Goal: Task Accomplishment & Management: Use online tool/utility

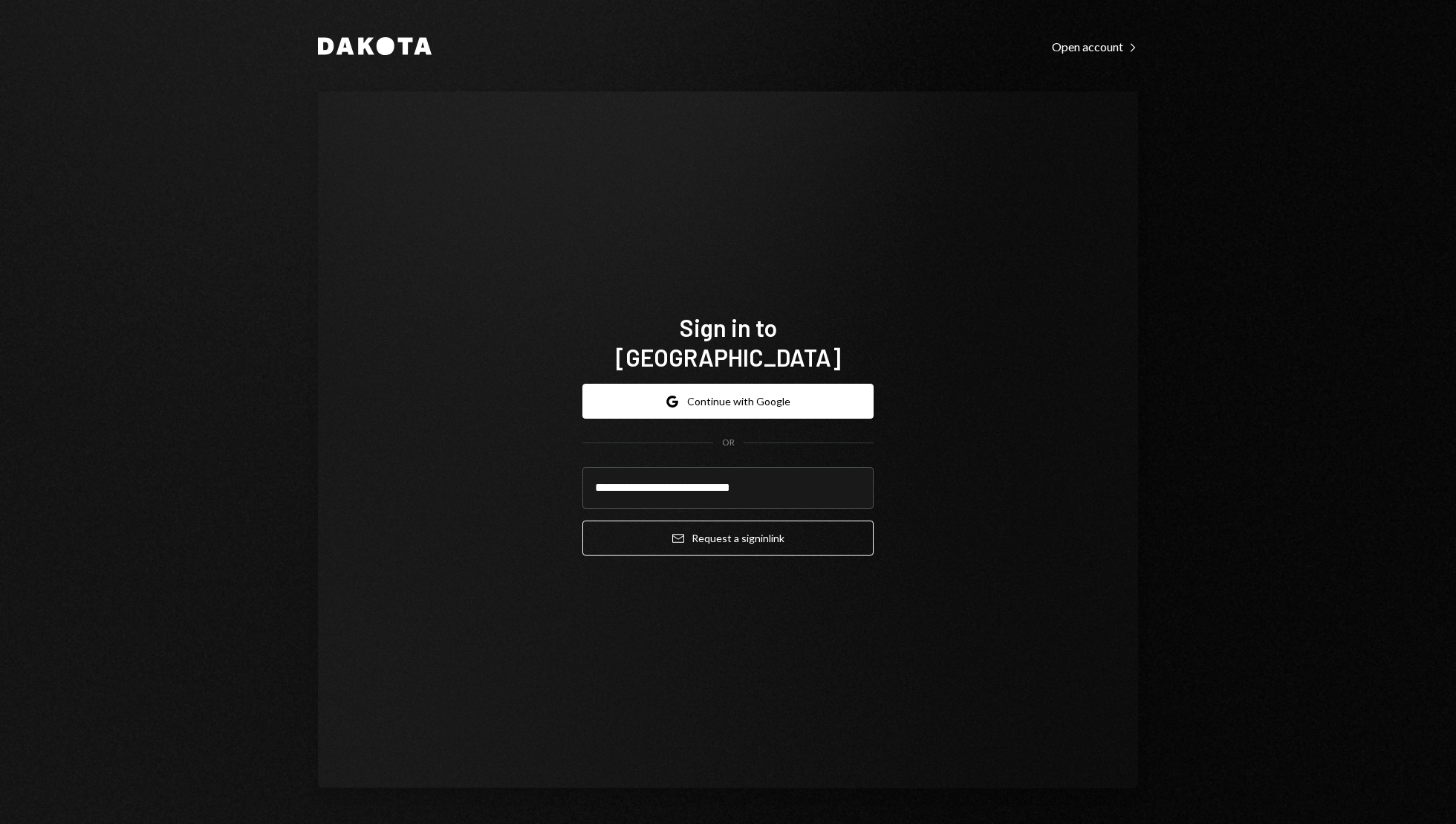
type input "**********"
click at [583, 521] on button "Email Request a sign in link" at bounding box center [728, 538] width 291 height 35
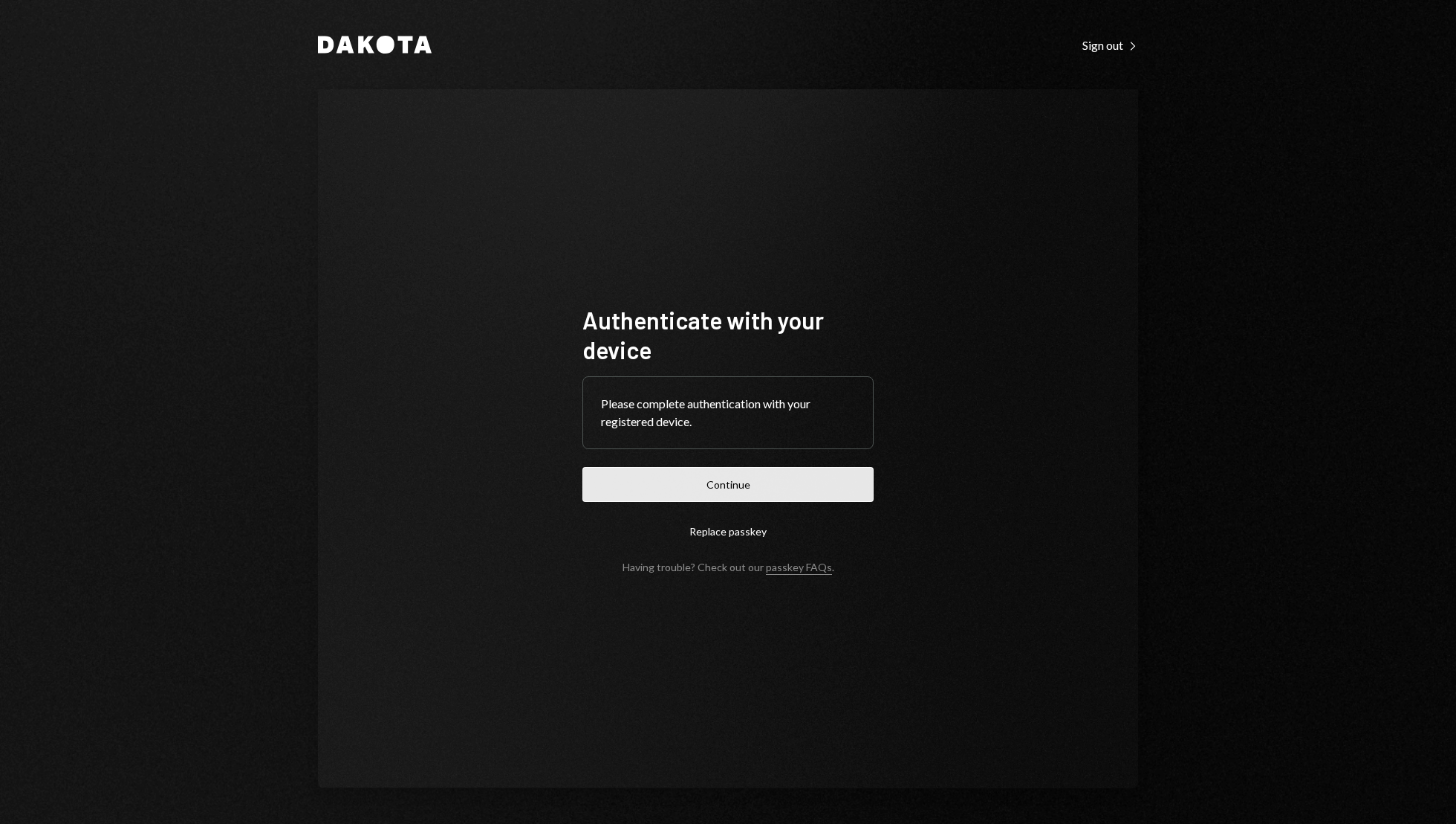
click at [762, 479] on button "Continue" at bounding box center [728, 484] width 291 height 35
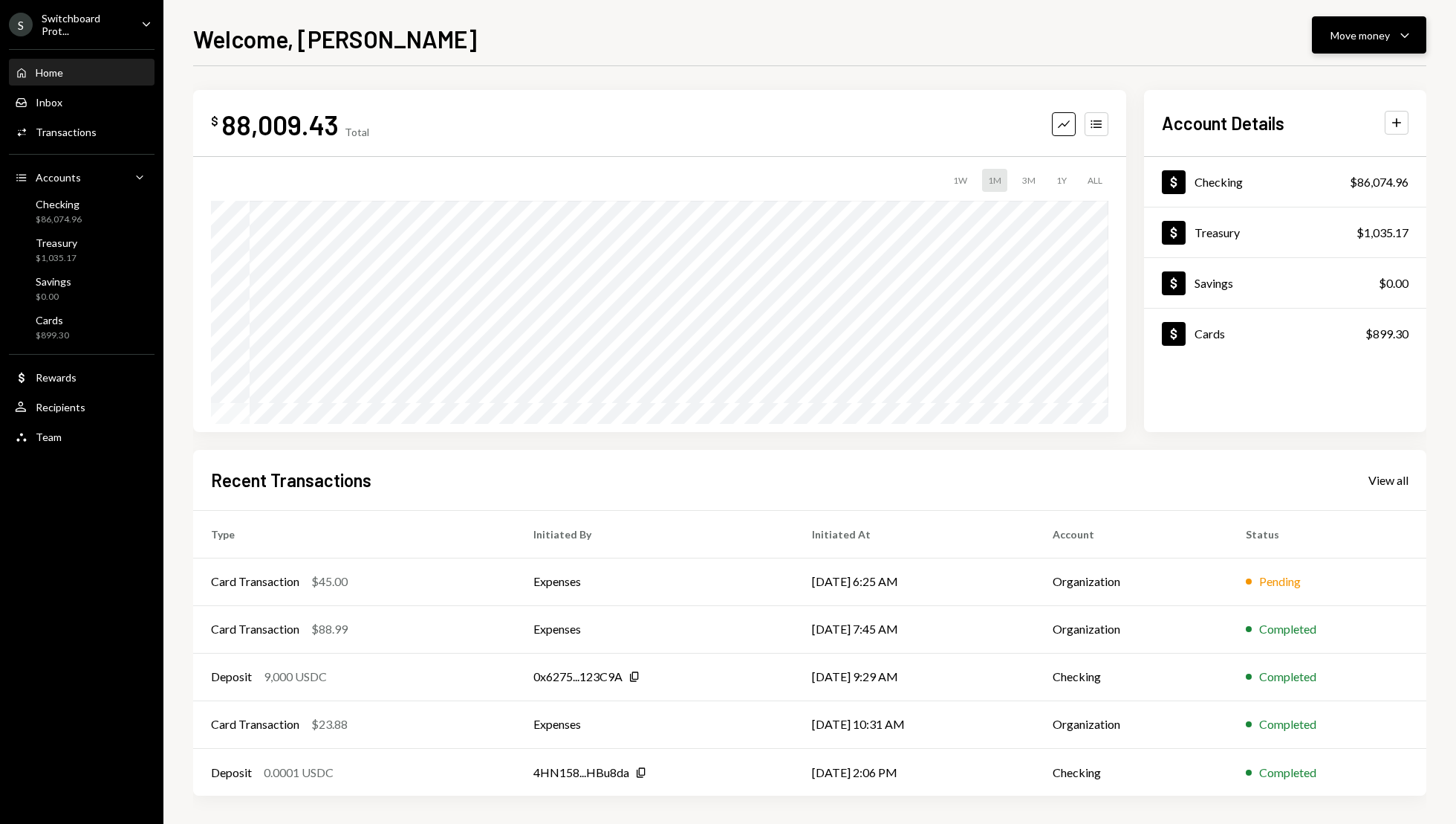
click at [1370, 32] on div "Move money" at bounding box center [1360, 35] width 59 height 15
click at [1307, 79] on div "Send" at bounding box center [1357, 79] width 108 height 15
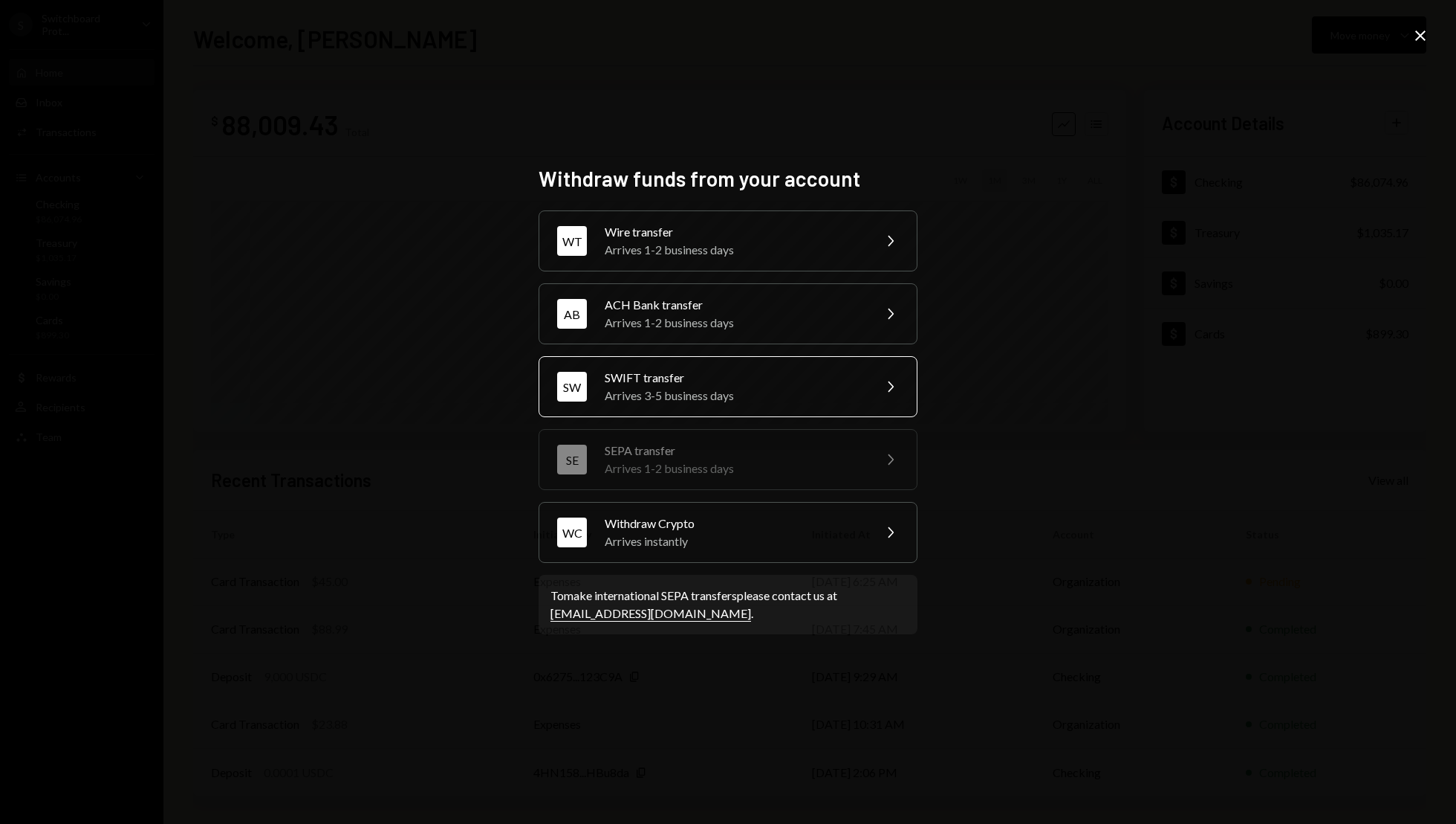
click at [729, 376] on div "SWIFT transfer" at bounding box center [734, 377] width 258 height 18
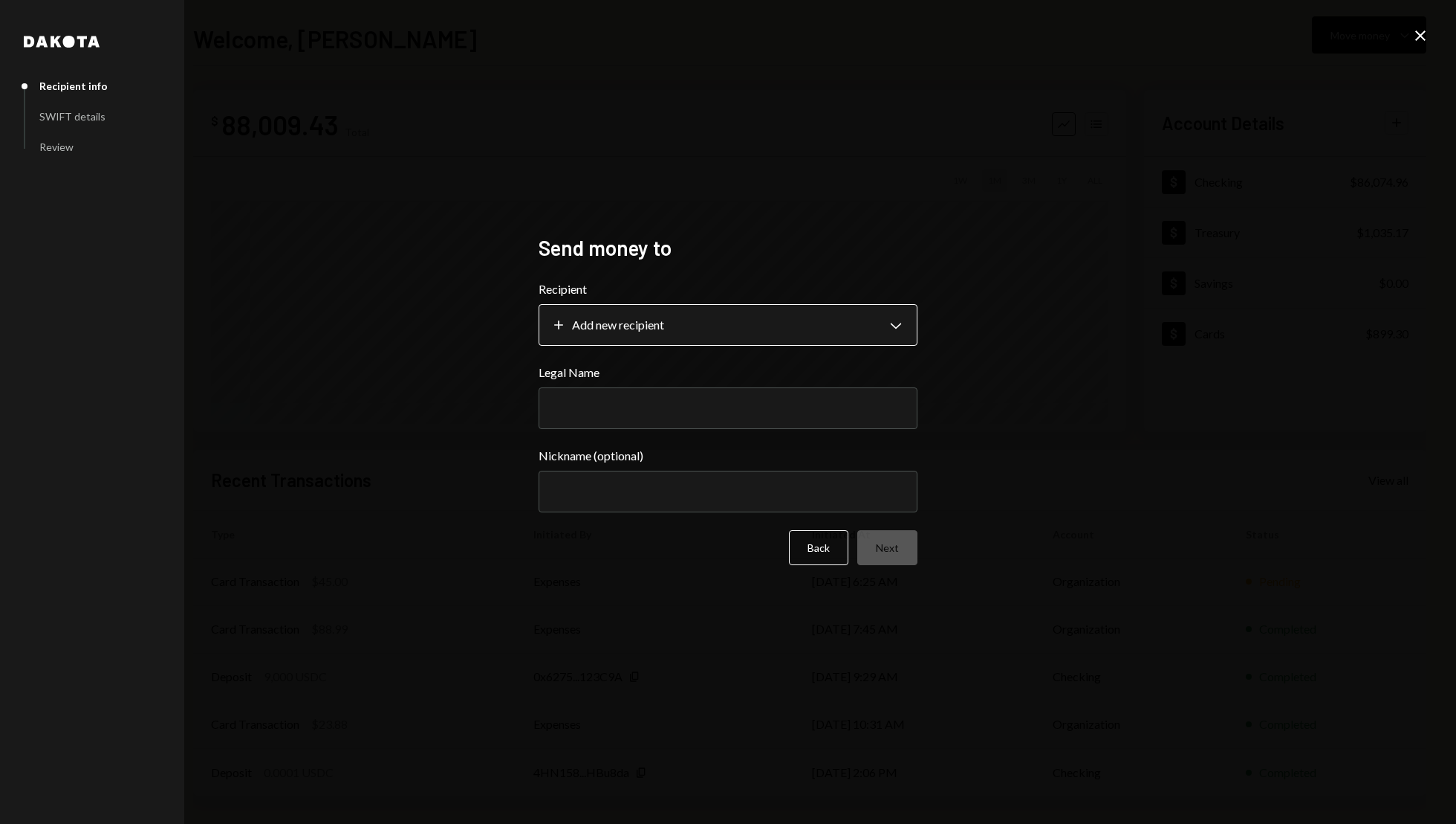
click at [741, 331] on body "**********" at bounding box center [728, 412] width 1456 height 824
click at [1418, 35] on icon "Close" at bounding box center [1421, 35] width 18 height 18
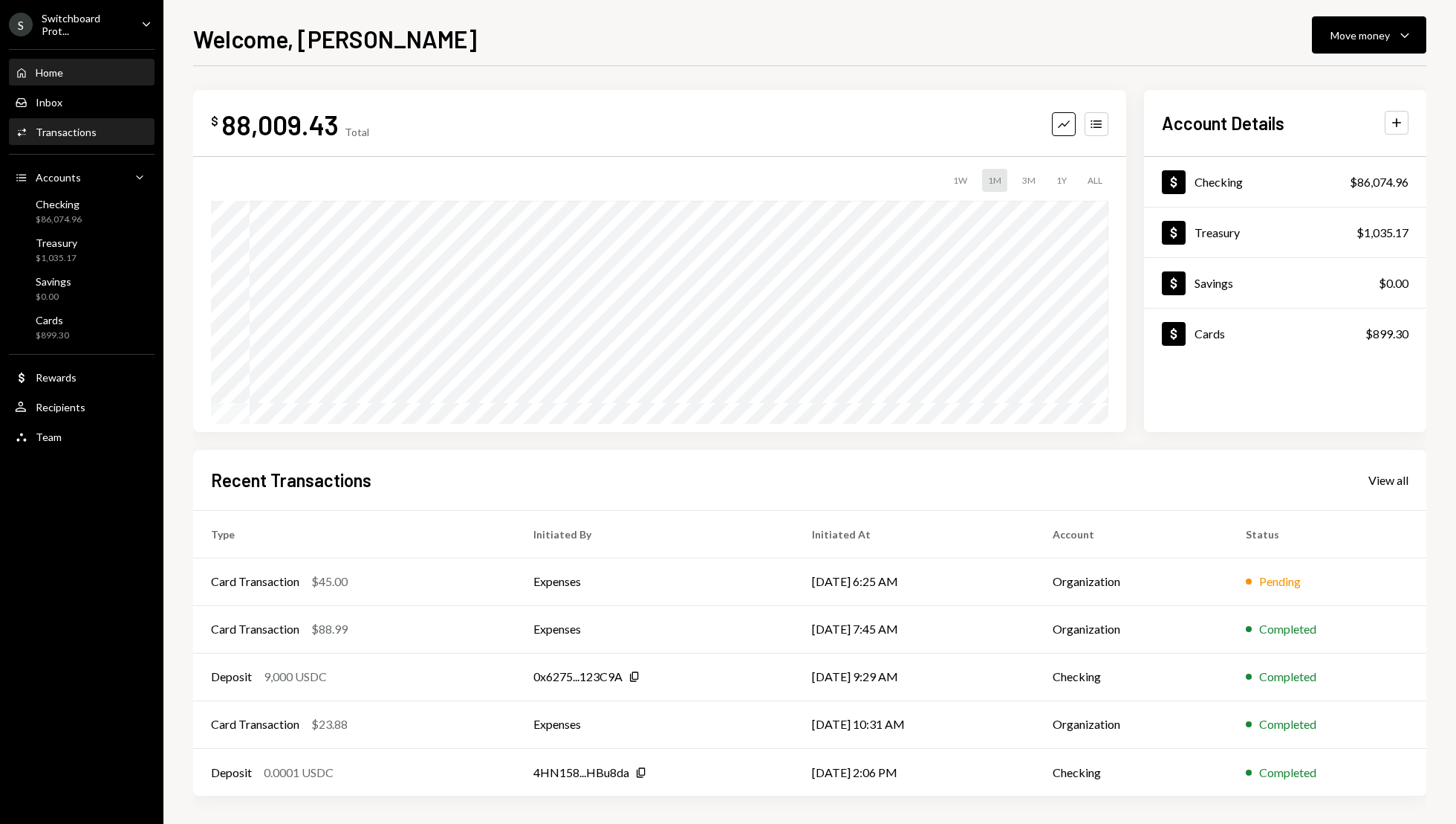
click at [108, 138] on div "Activities Transactions" at bounding box center [82, 132] width 134 height 25
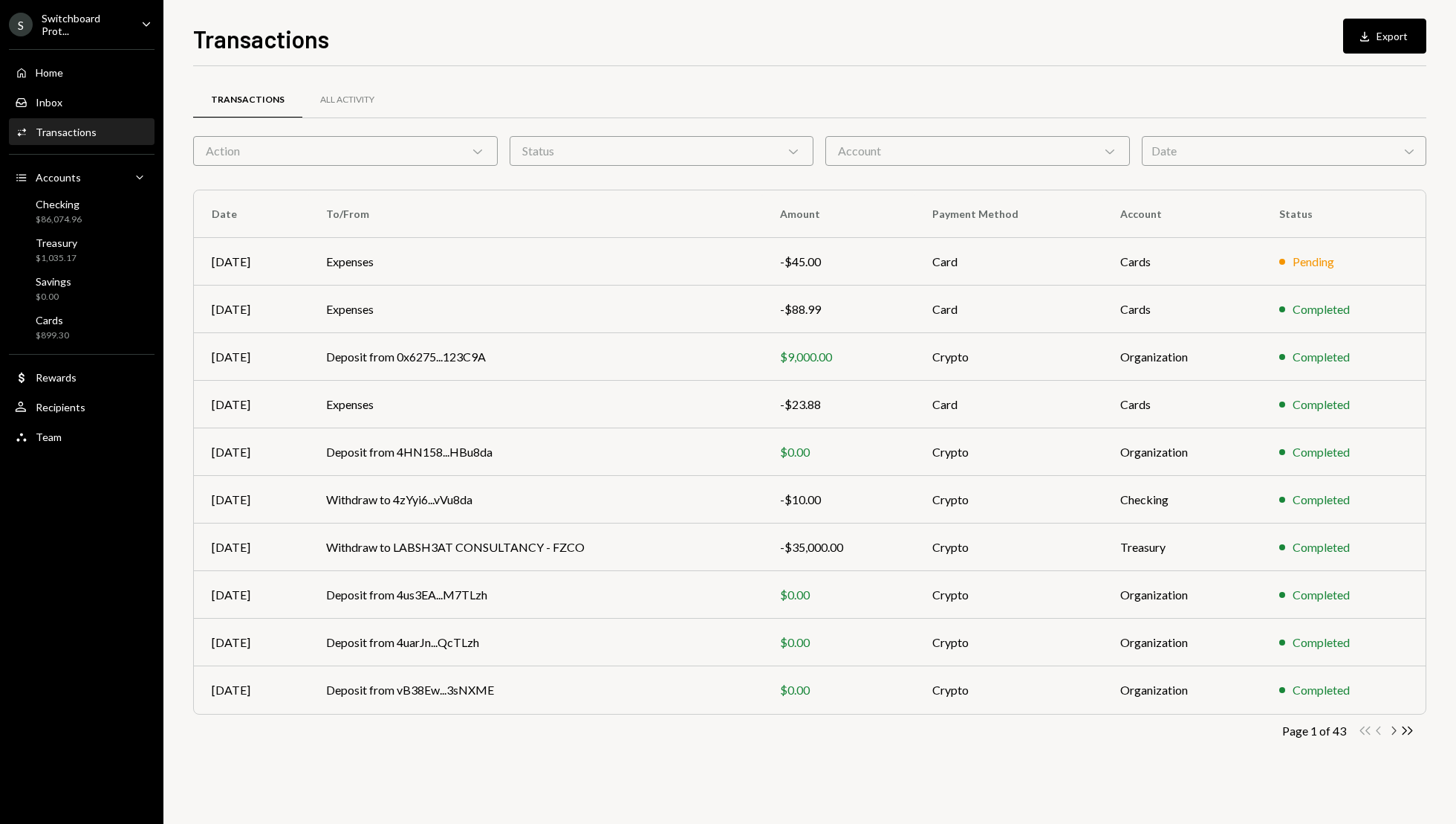
click at [1396, 732] on icon "Chevron Right" at bounding box center [1393, 730] width 14 height 14
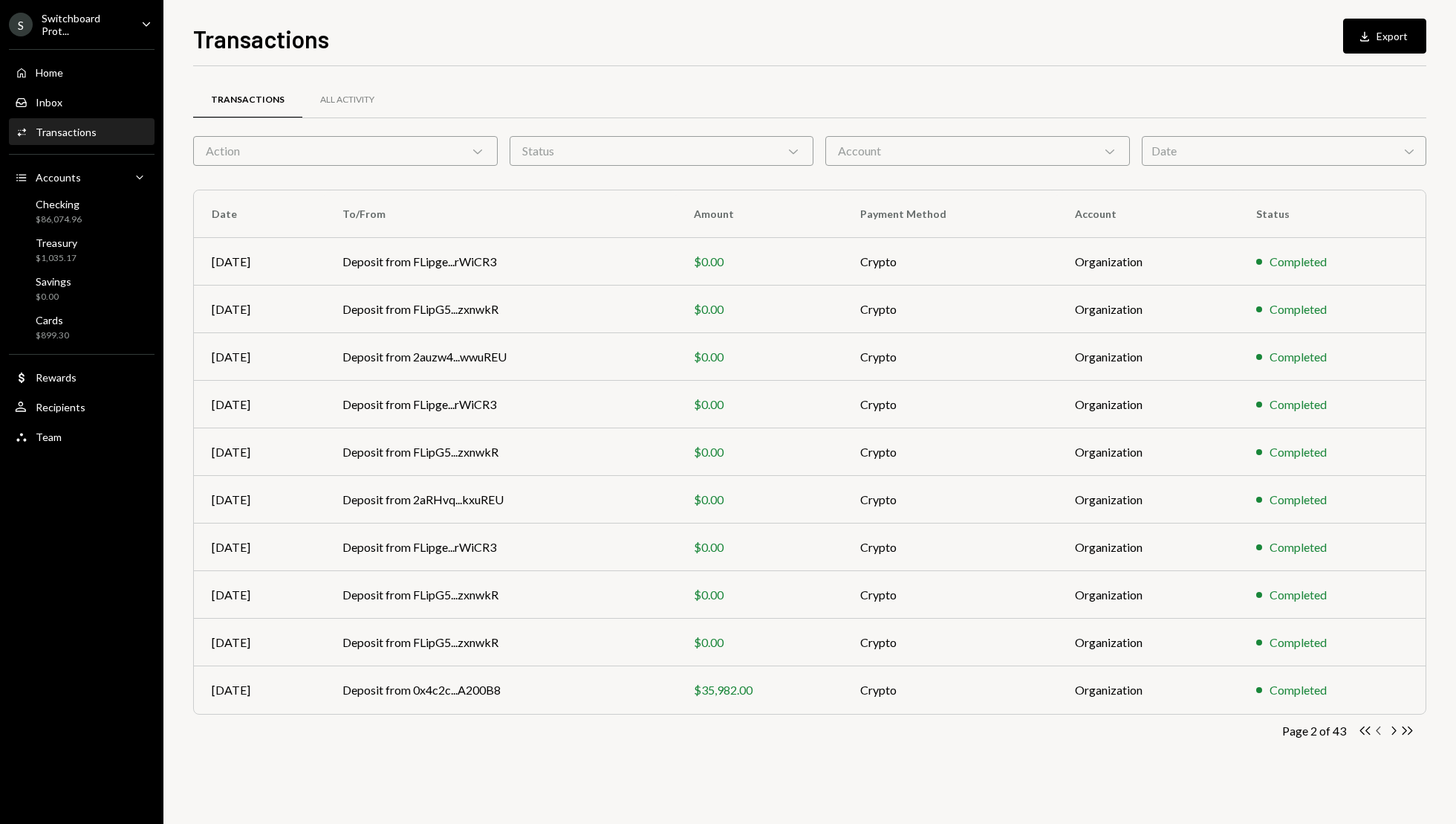
click at [1377, 727] on icon "Chevron Left" at bounding box center [1379, 730] width 14 height 14
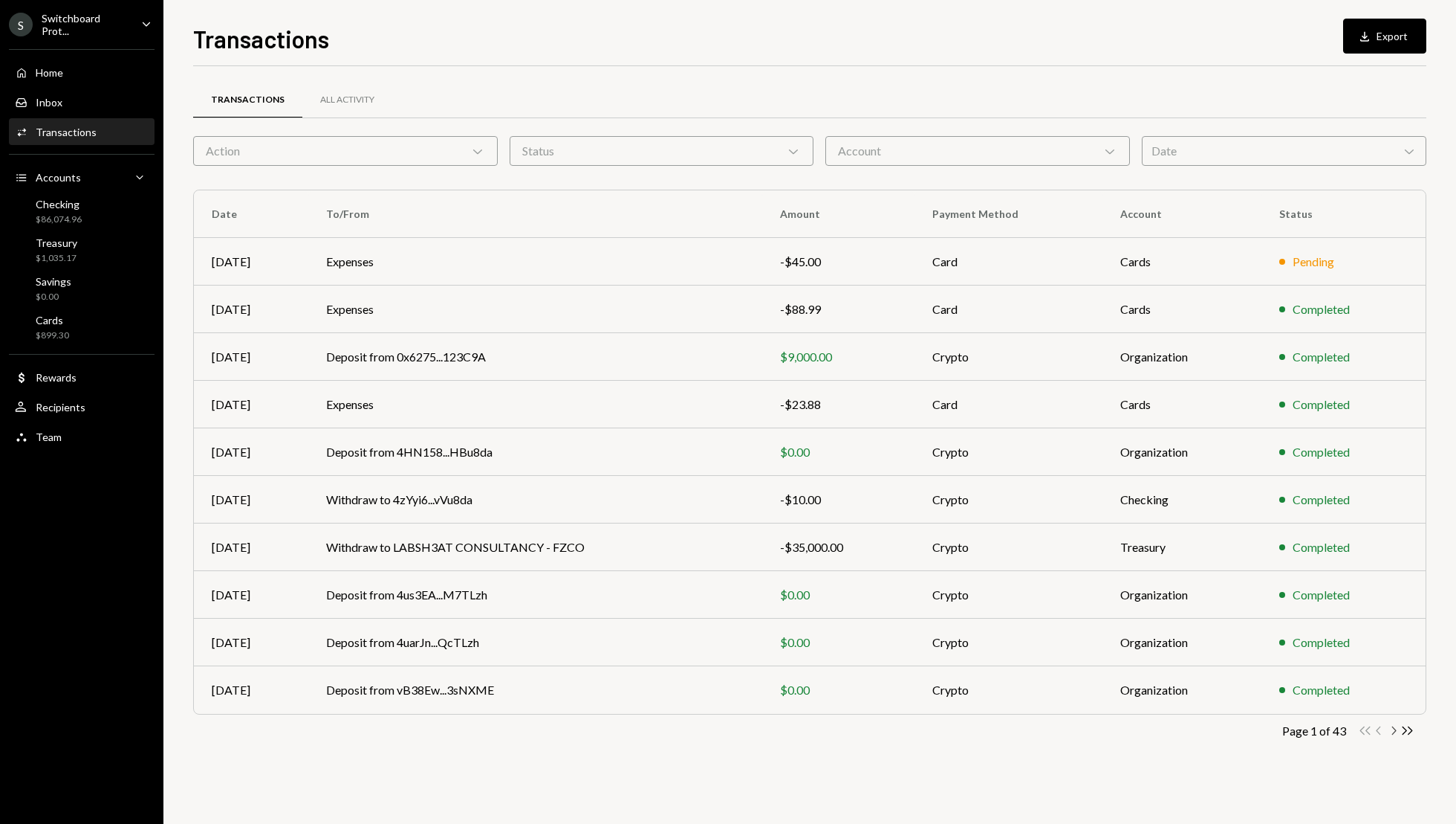
click at [1390, 728] on icon "Chevron Right" at bounding box center [1393, 730] width 14 height 14
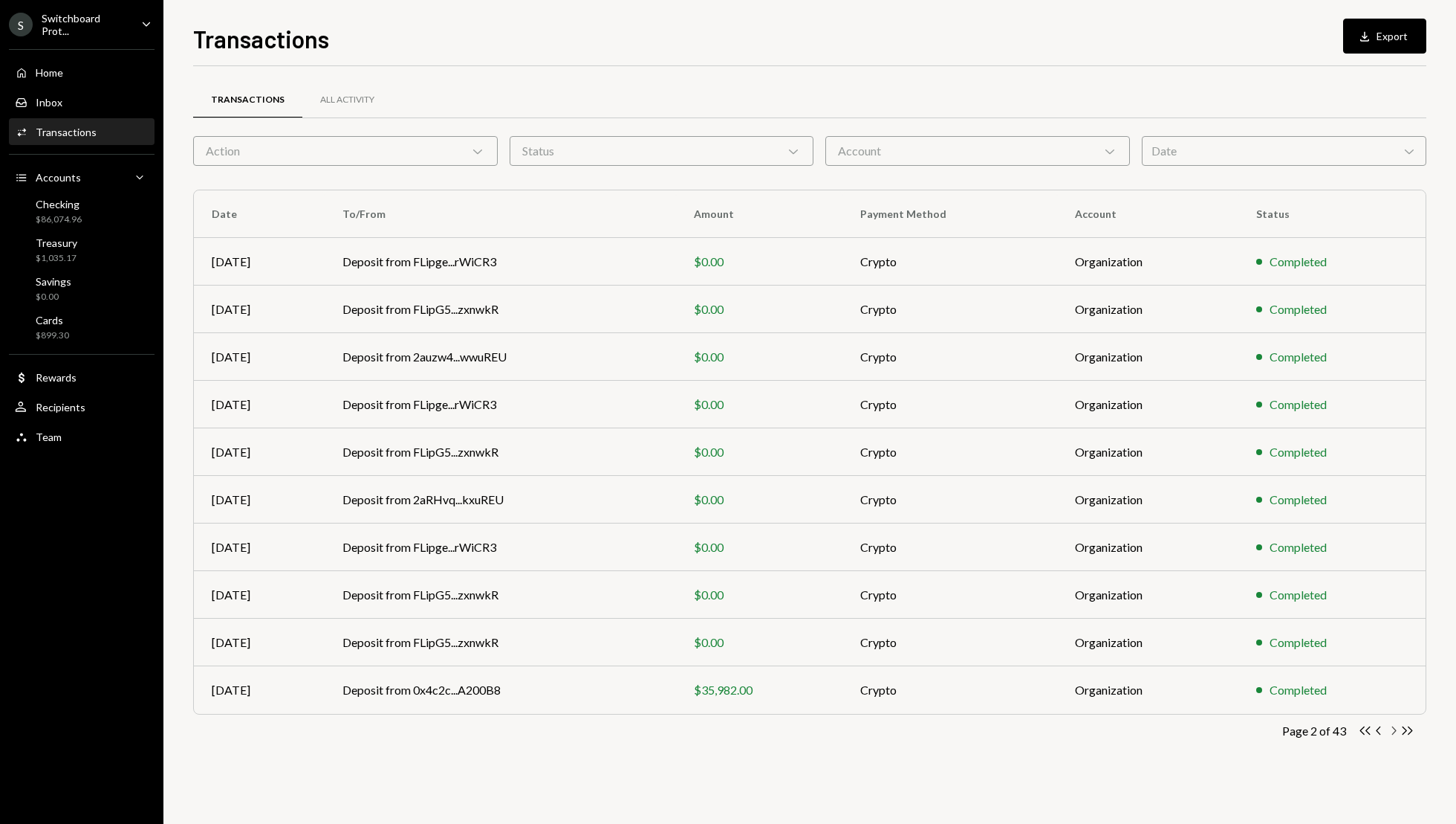
click at [1393, 727] on icon "Chevron Right" at bounding box center [1393, 730] width 14 height 14
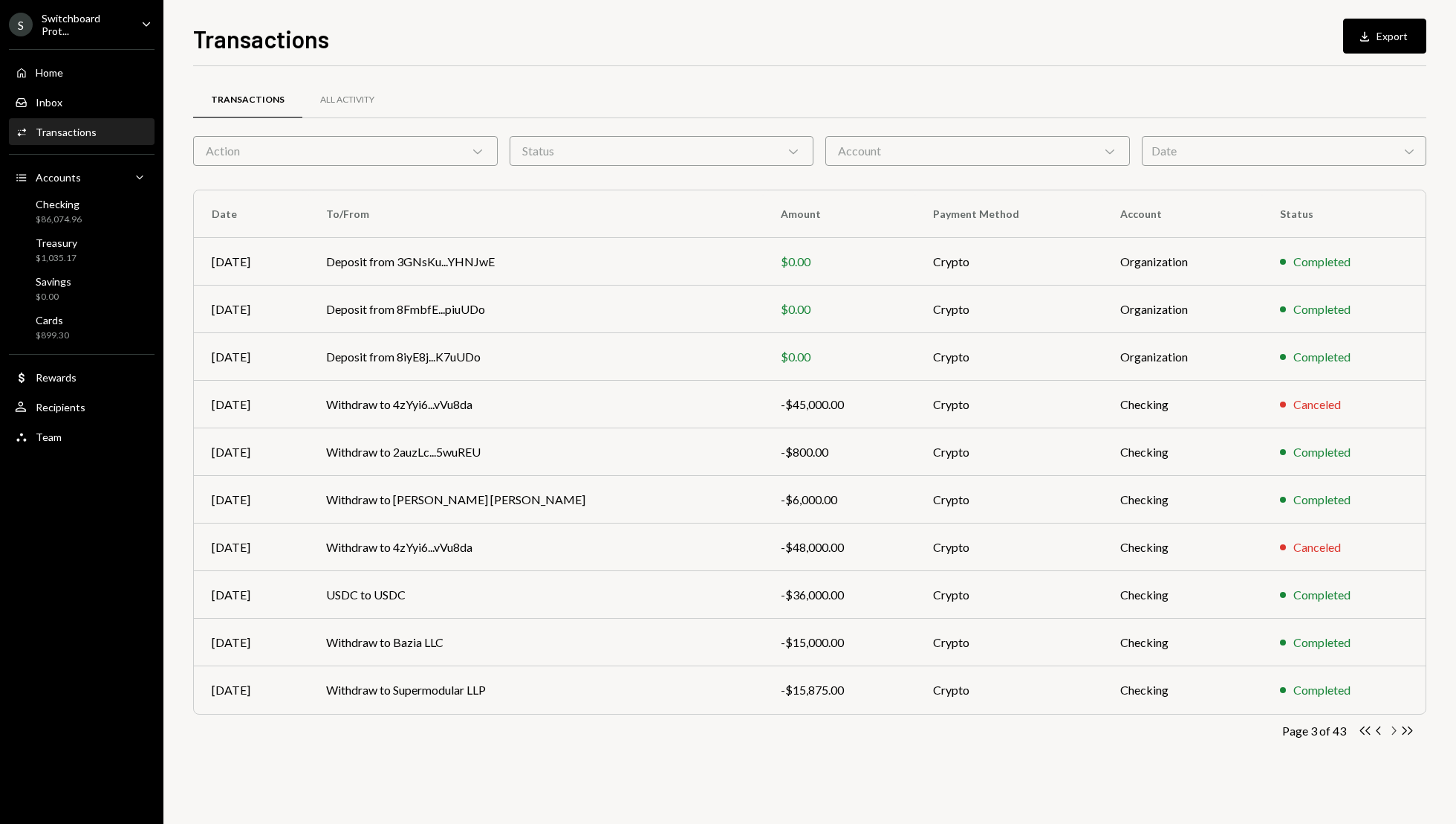
click at [1393, 730] on icon "Chevron Right" at bounding box center [1393, 730] width 14 height 14
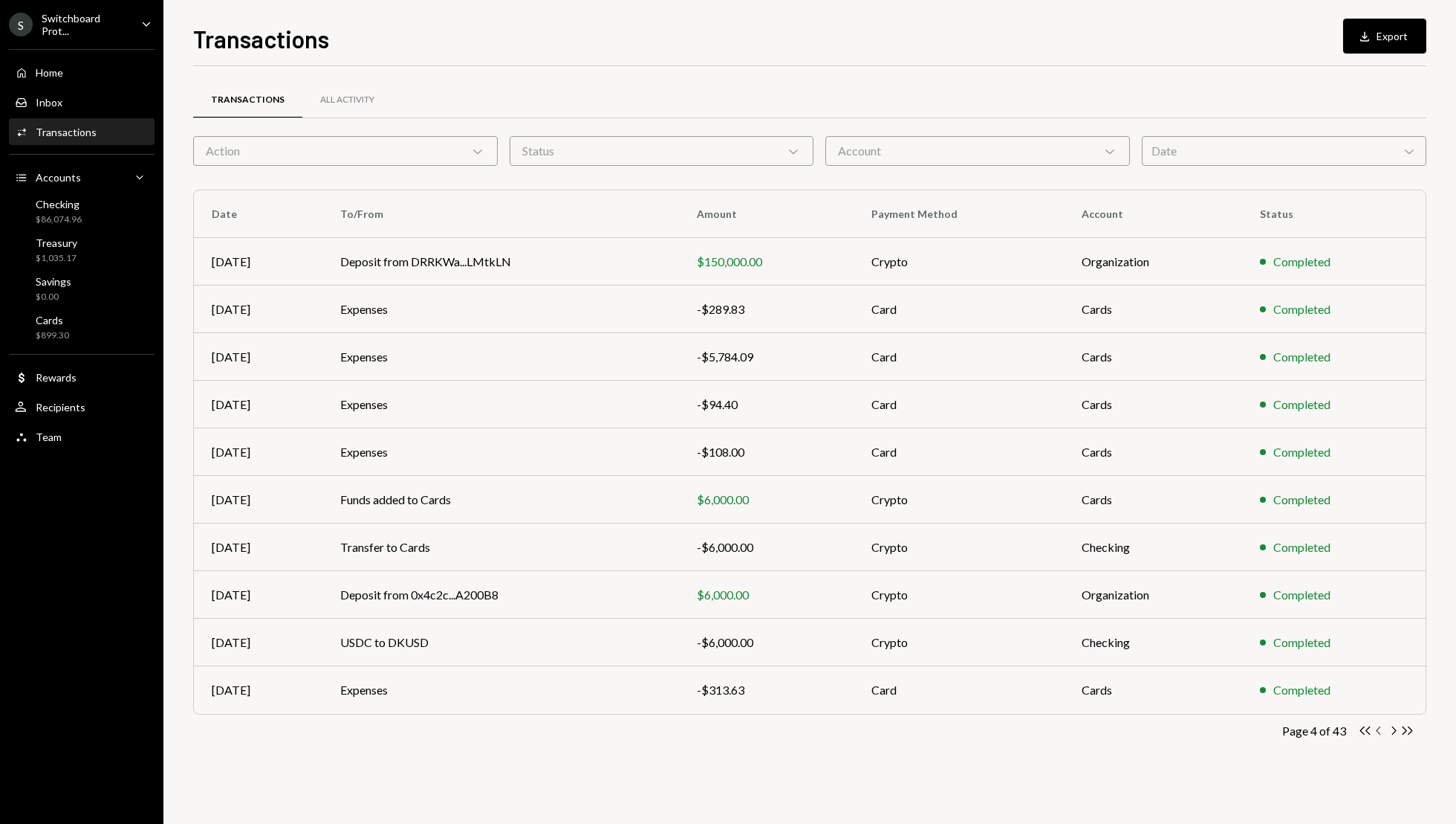
click at [1377, 732] on icon "Chevron Left" at bounding box center [1379, 730] width 14 height 14
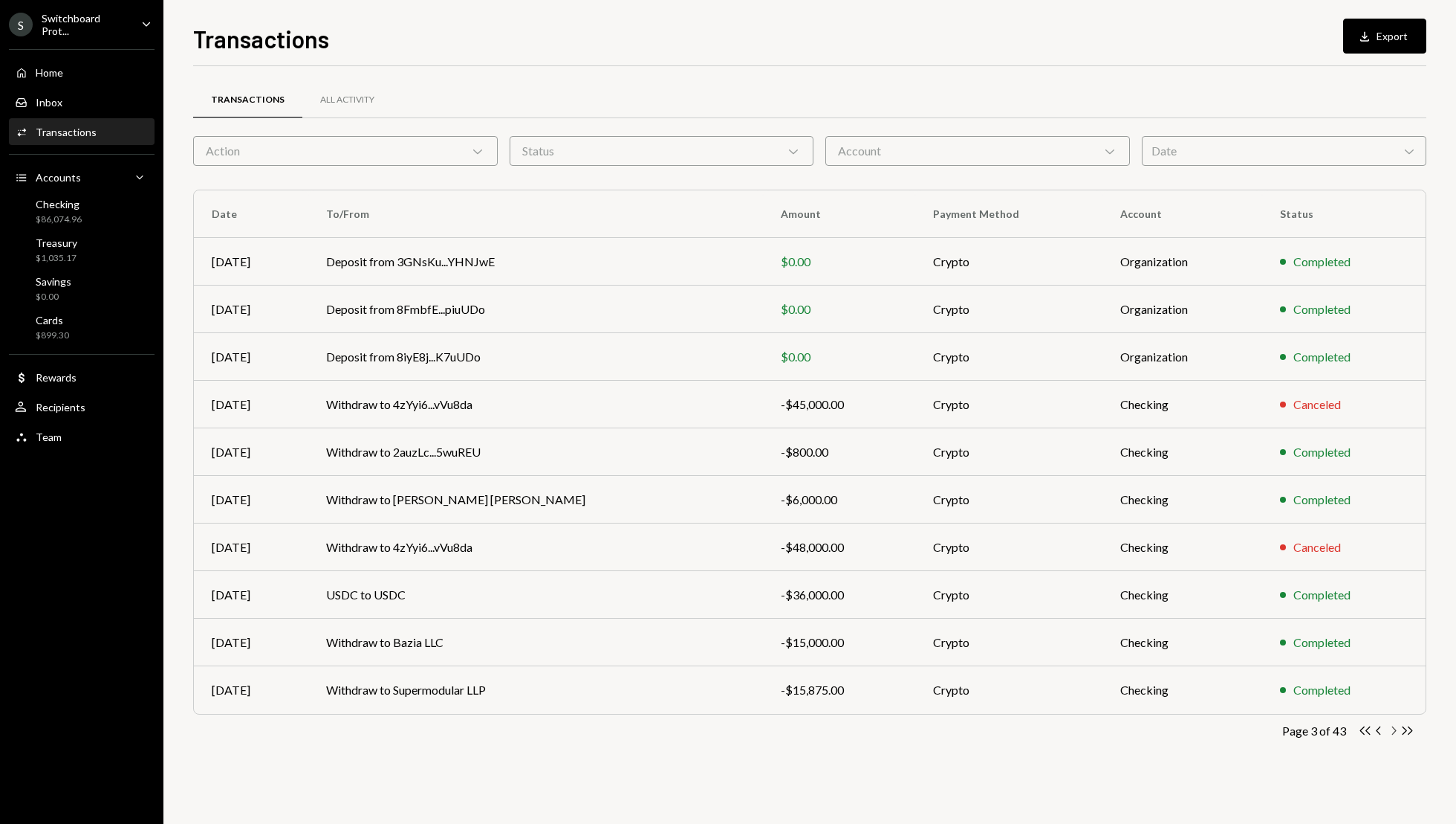
click at [1395, 734] on icon "Chevron Right" at bounding box center [1393, 730] width 14 height 14
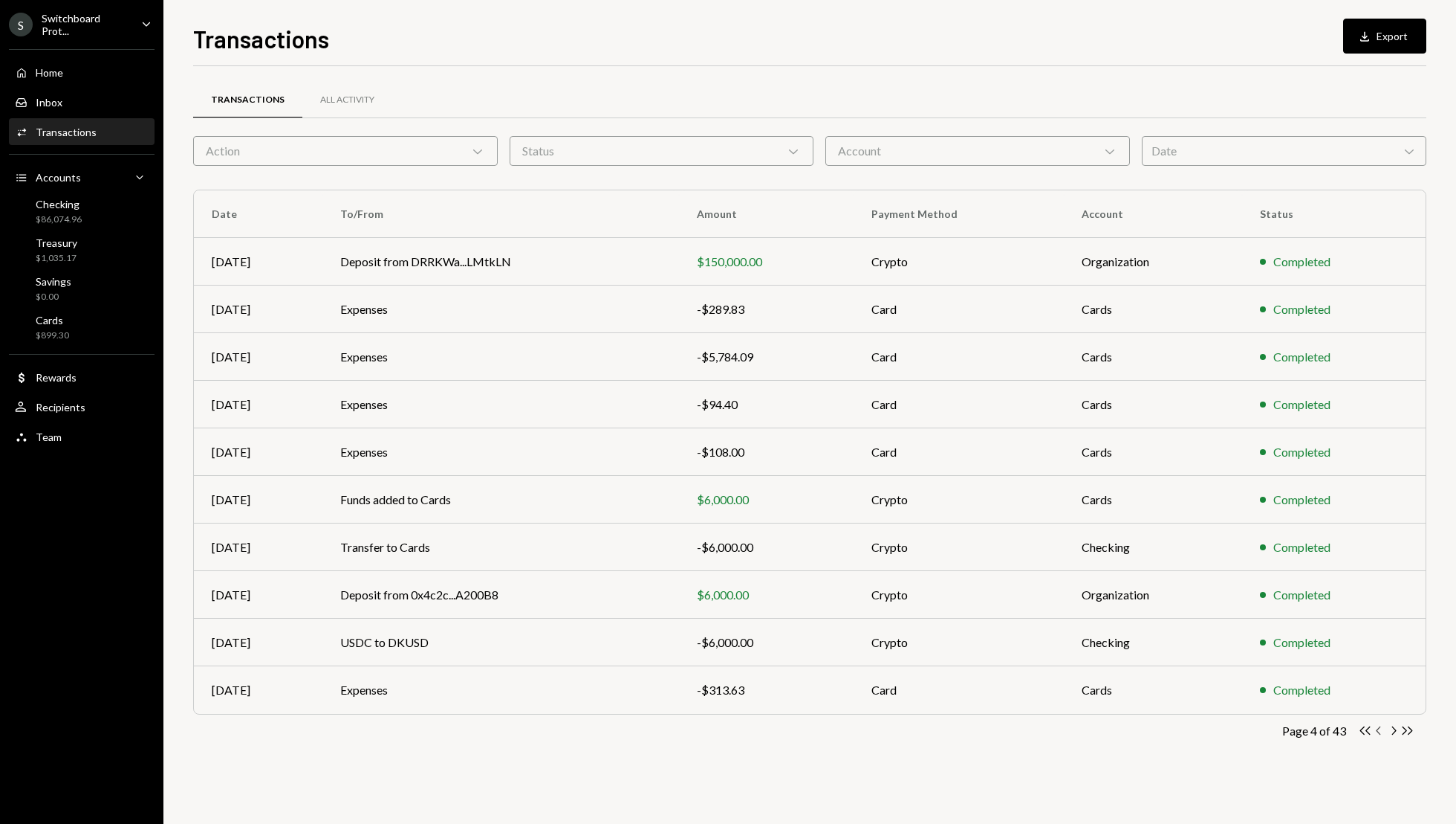
click at [1376, 730] on icon "Chevron Left" at bounding box center [1379, 730] width 14 height 14
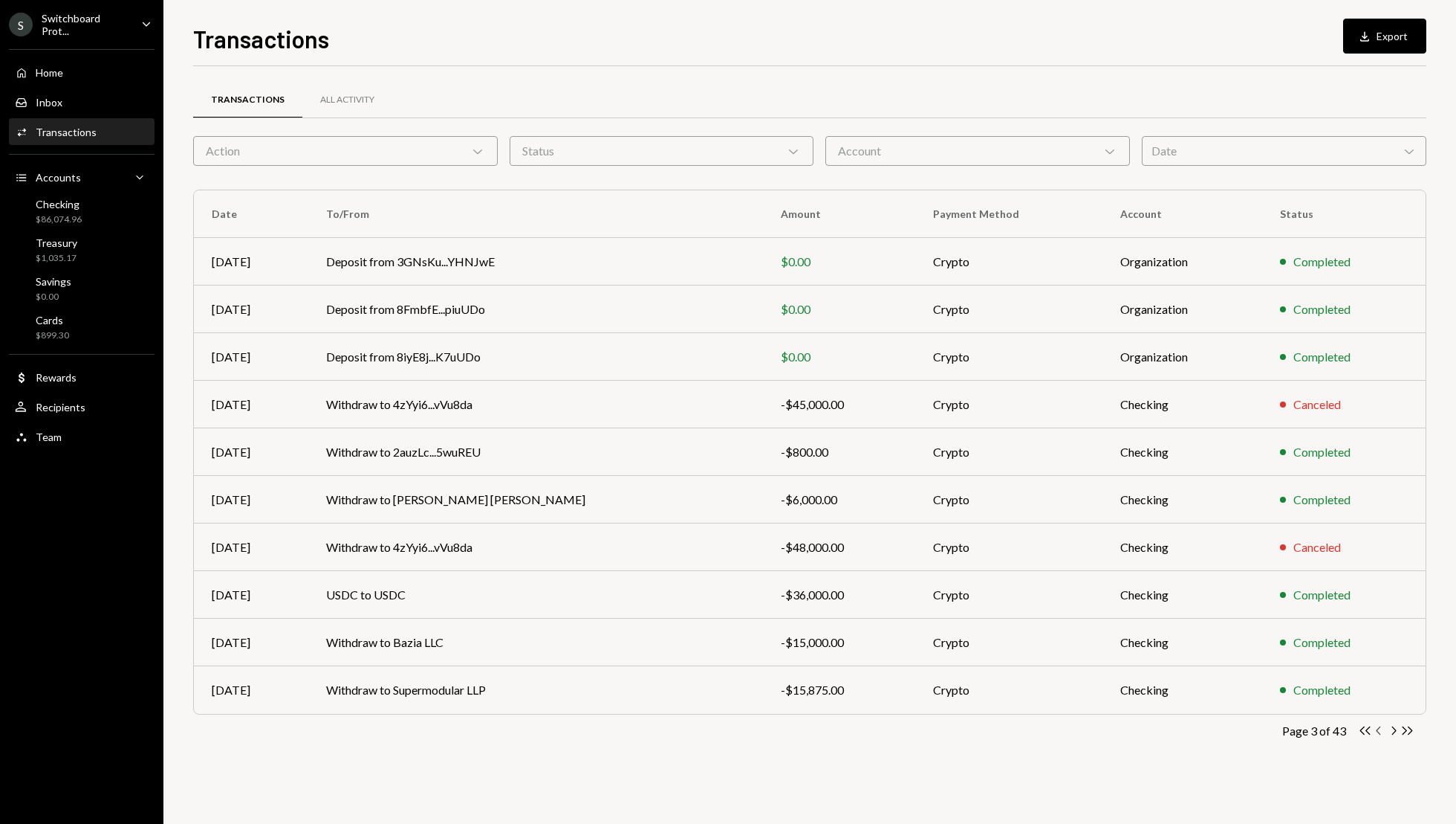
click at [1376, 730] on icon "Chevron Left" at bounding box center [1379, 730] width 14 height 14
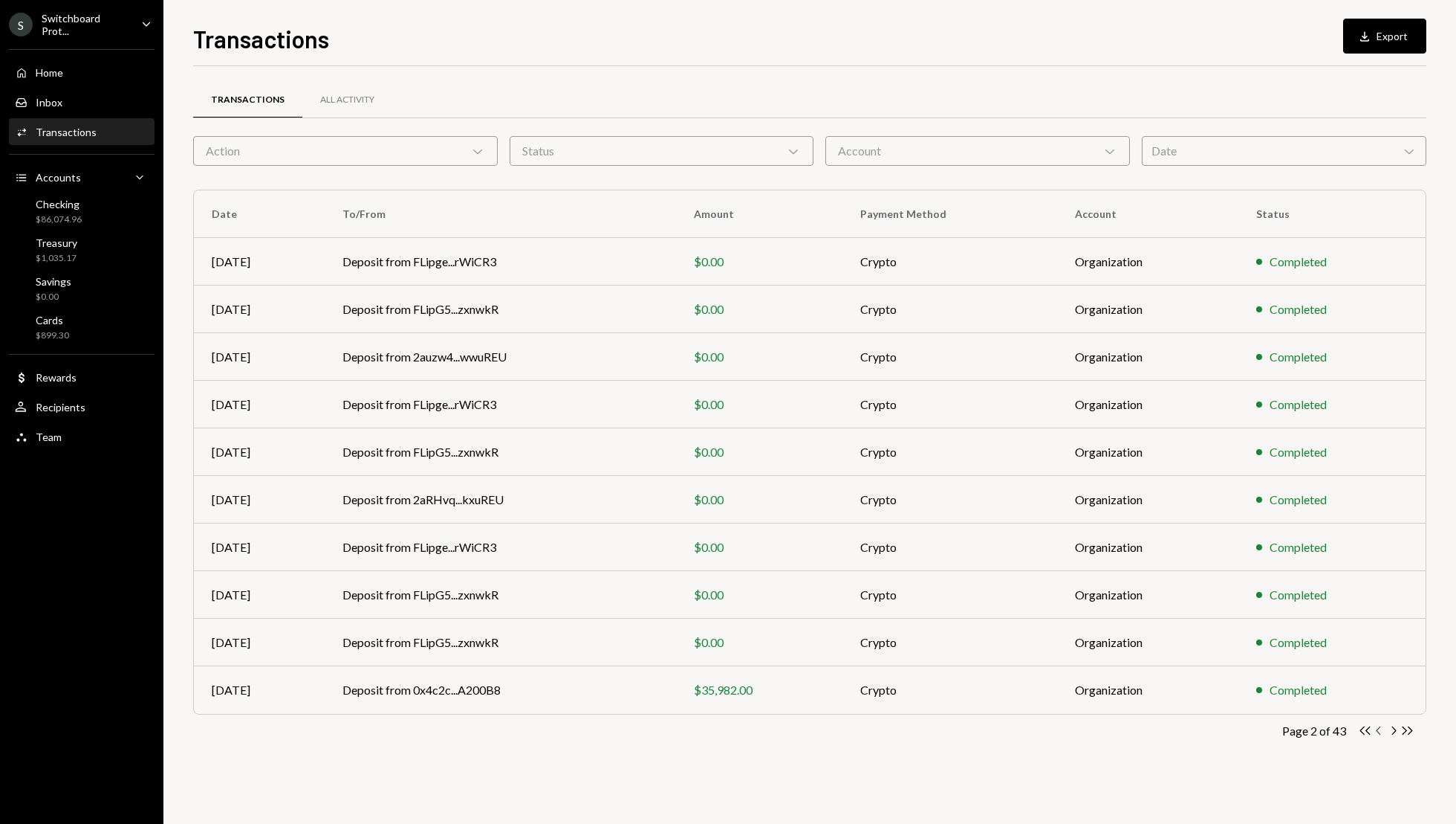
click at [1375, 731] on icon "Chevron Left" at bounding box center [1379, 730] width 14 height 14
